Goal: Task Accomplishment & Management: Manage account settings

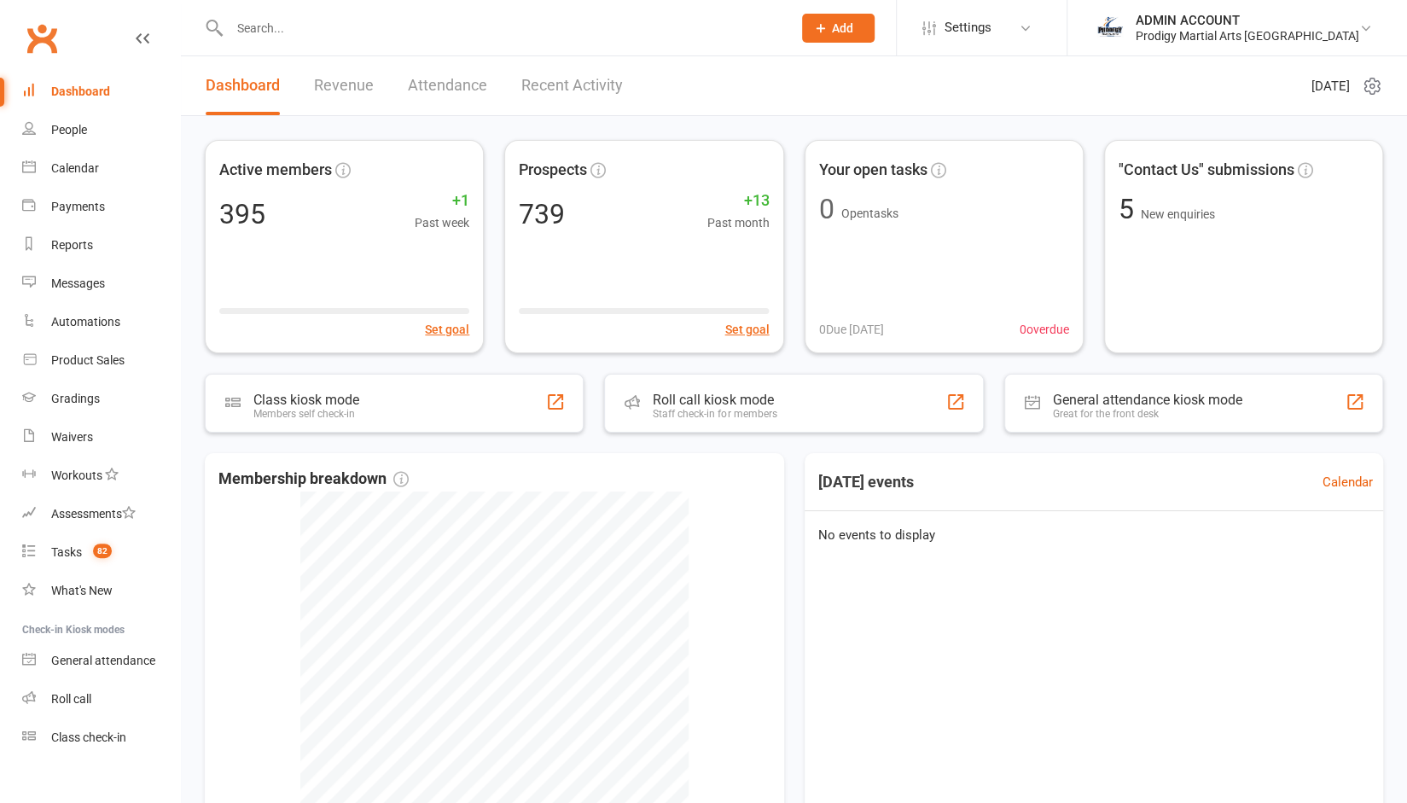
click at [266, 16] on input "text" at bounding box center [501, 28] width 555 height 24
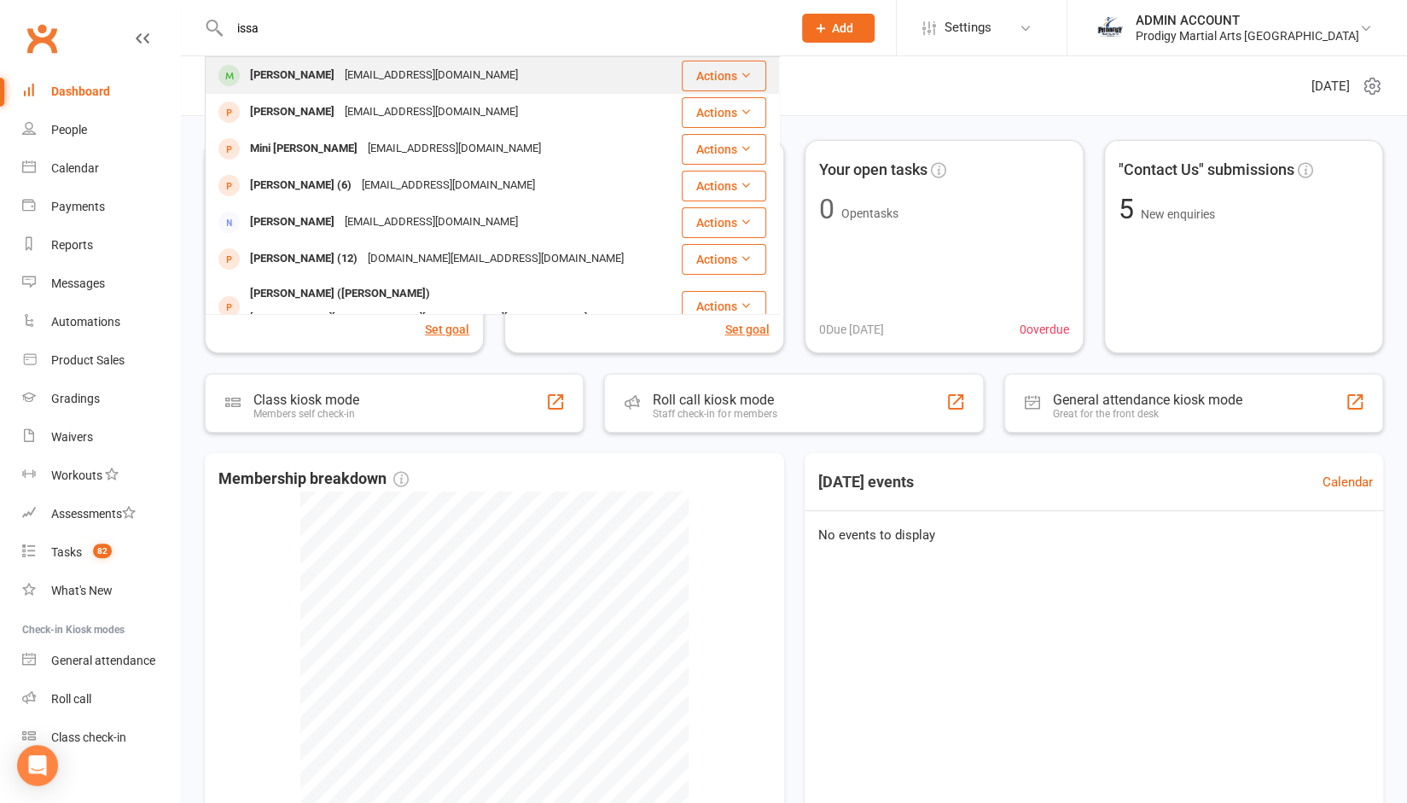
type input "issa"
click at [273, 79] on div "[PERSON_NAME]" at bounding box center [292, 75] width 95 height 25
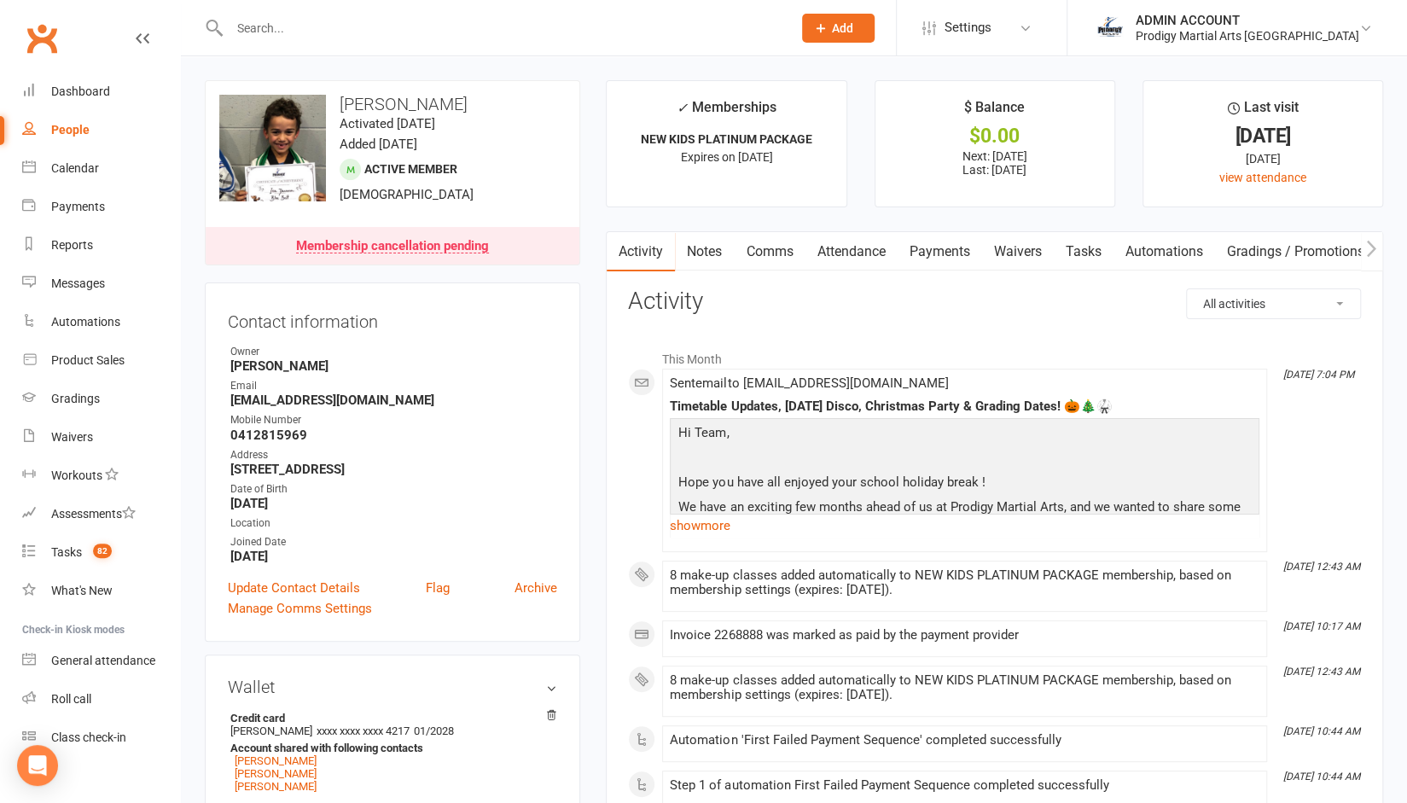
click at [931, 250] on link "Payments" at bounding box center [939, 251] width 84 height 39
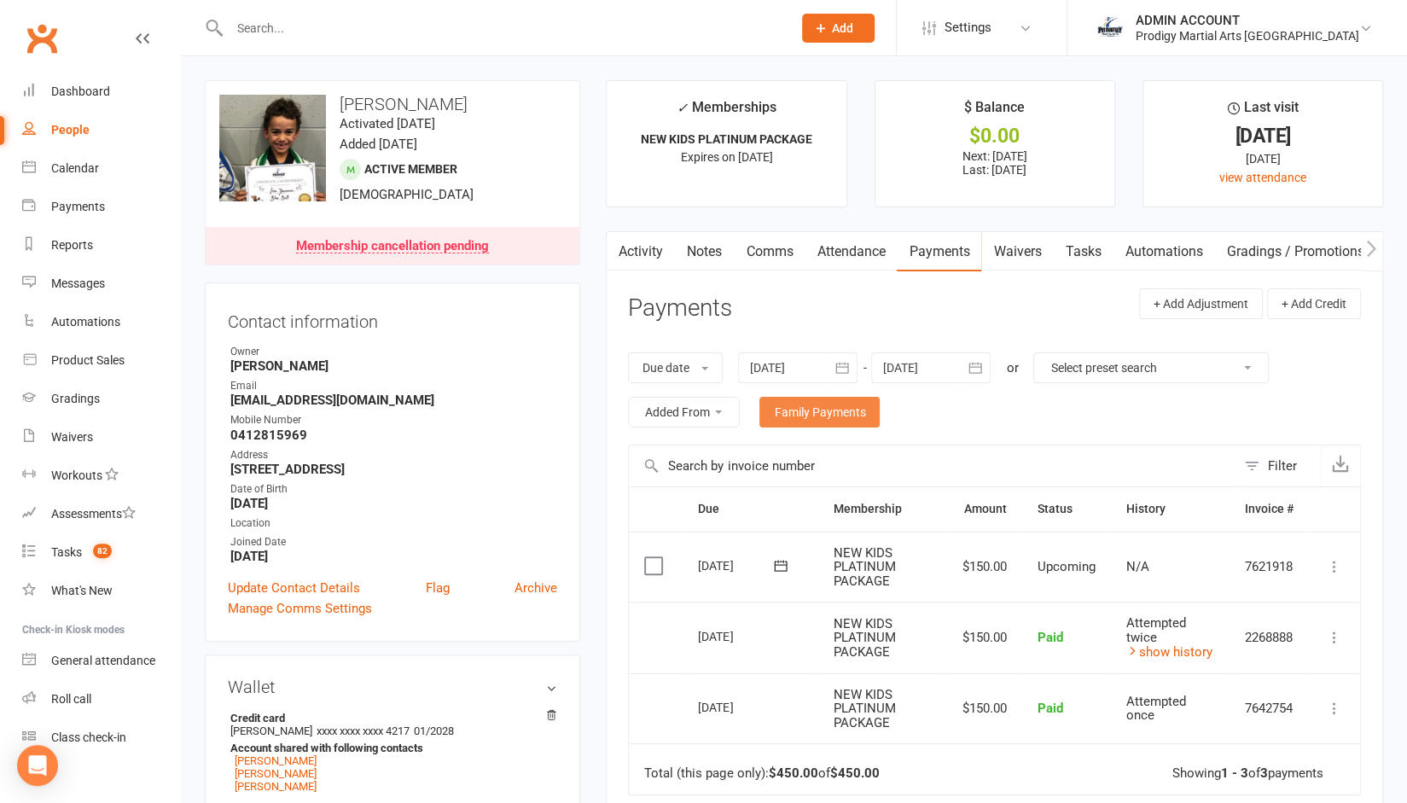
click at [804, 407] on link "Family Payments" at bounding box center [819, 412] width 120 height 31
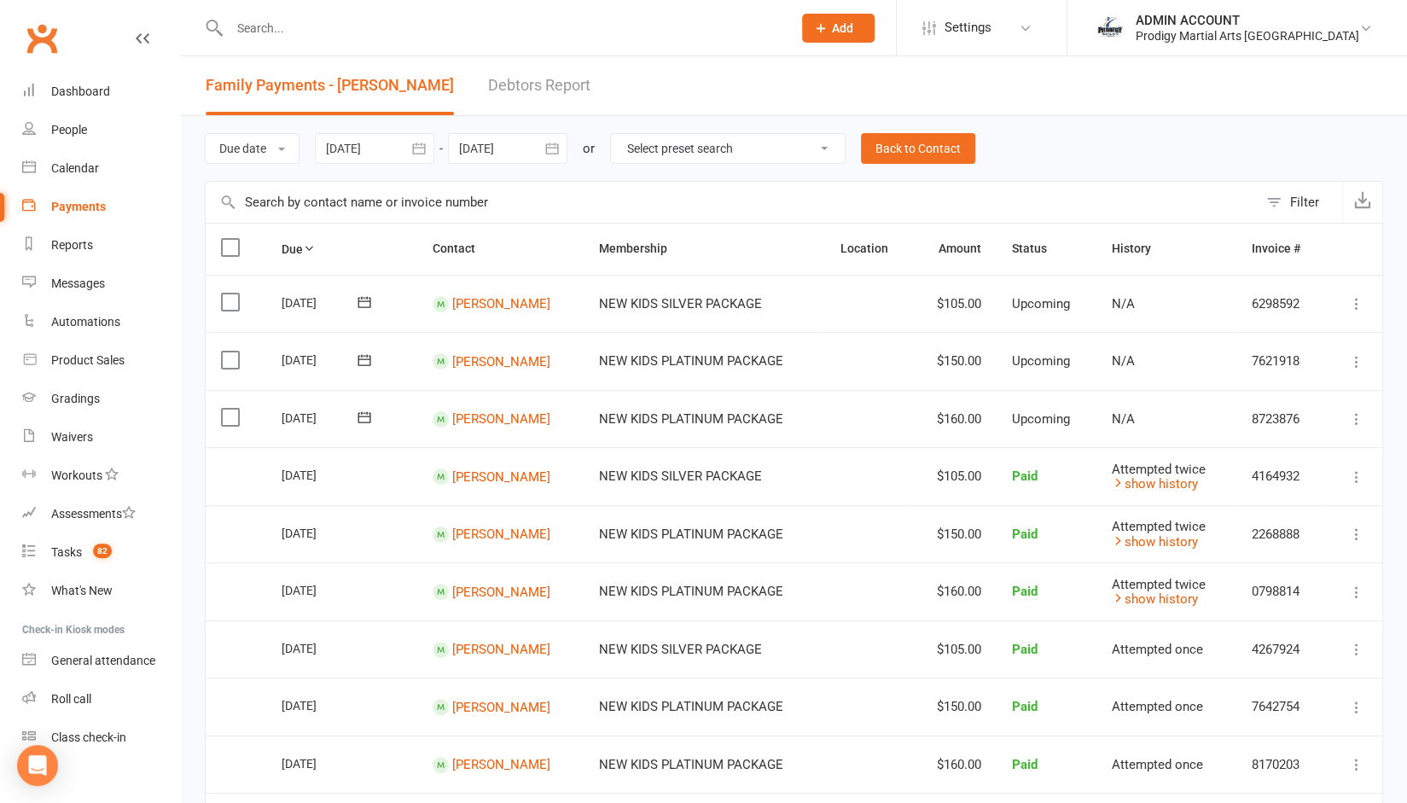
click at [874, 641] on td at bounding box center [868, 649] width 88 height 58
drag, startPoint x: 1099, startPoint y: 115, endPoint x: 1088, endPoint y: 112, distance: 10.8
click at [1099, 115] on header "Family Payments - [PERSON_NAME] Debtors Report" at bounding box center [794, 86] width 1226 height 60
click at [83, 91] on div "Dashboard" at bounding box center [80, 91] width 59 height 14
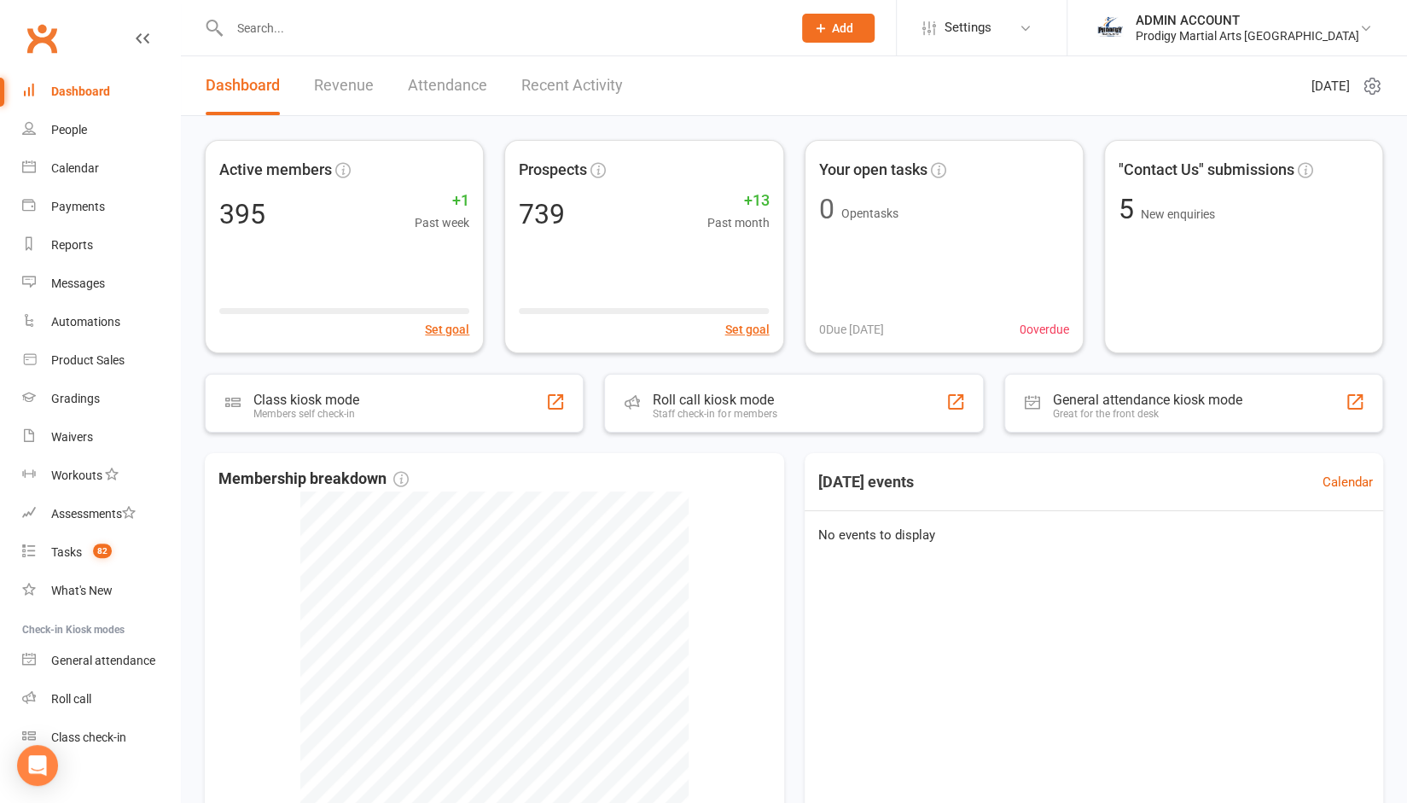
click at [316, 36] on input "text" at bounding box center [501, 28] width 555 height 24
type input "issa"
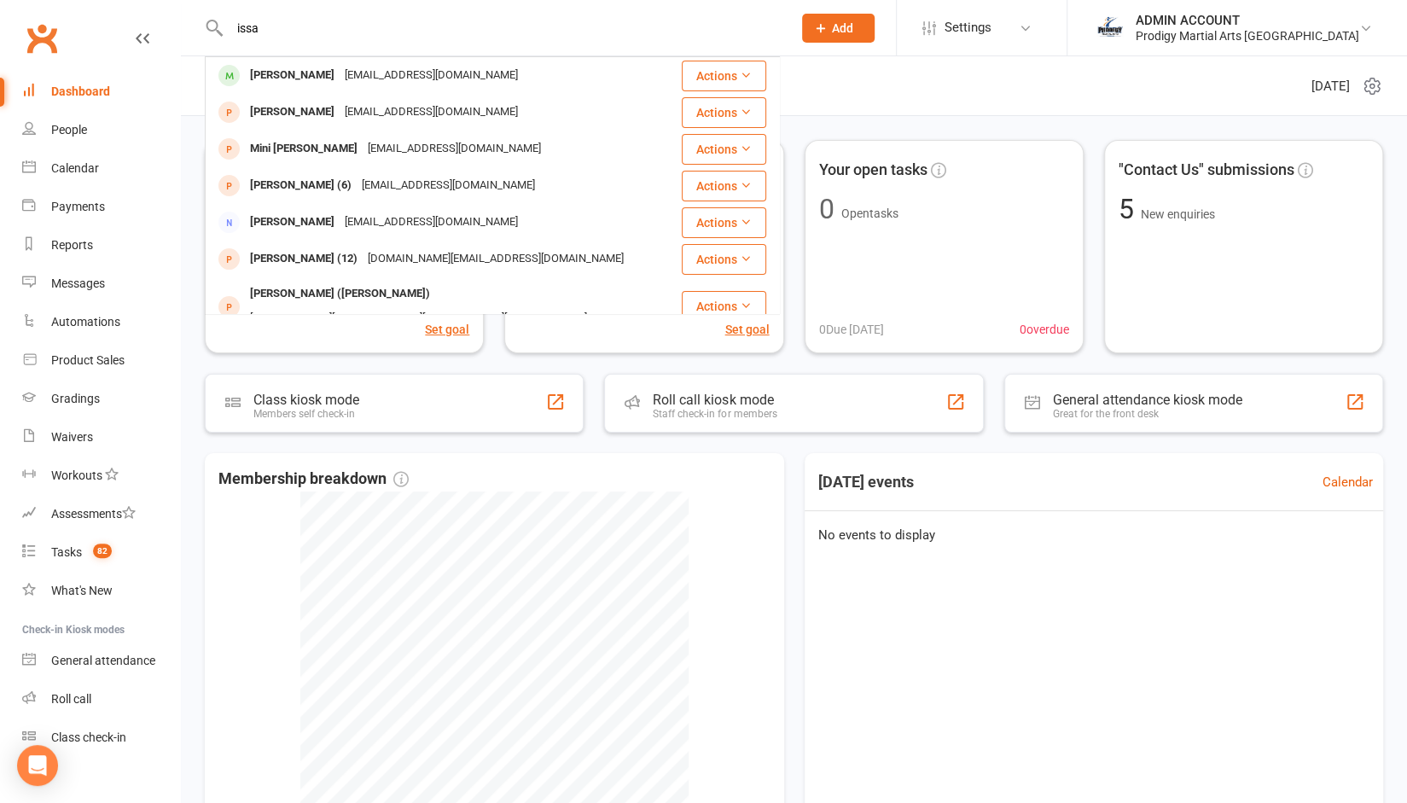
click at [244, 37] on input "issa" at bounding box center [501, 28] width 555 height 24
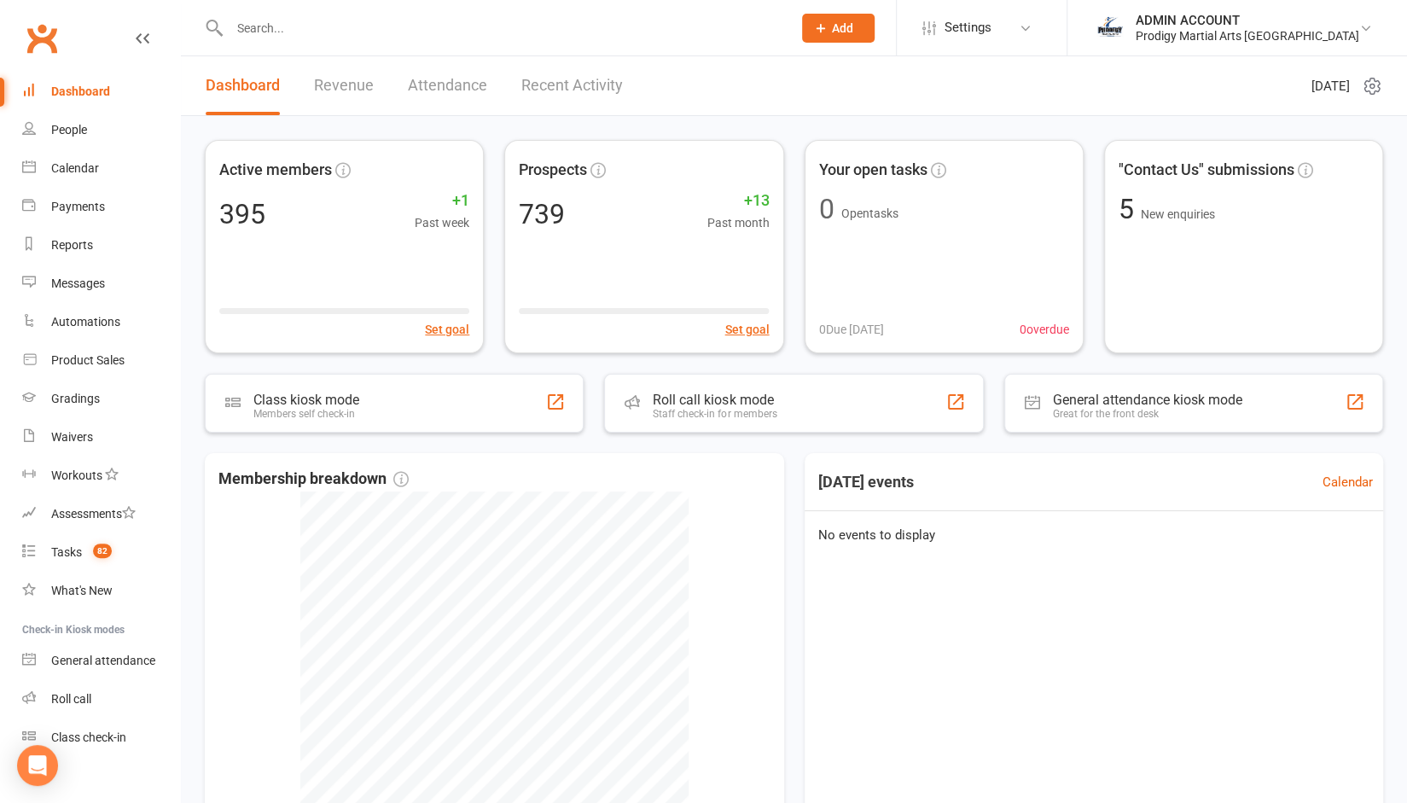
click at [106, 90] on div "Dashboard" at bounding box center [80, 91] width 59 height 14
